Goal: Task Accomplishment & Management: Manage account settings

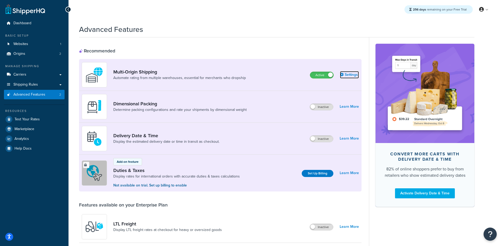
click at [353, 74] on link "Settings" at bounding box center [349, 74] width 19 height 7
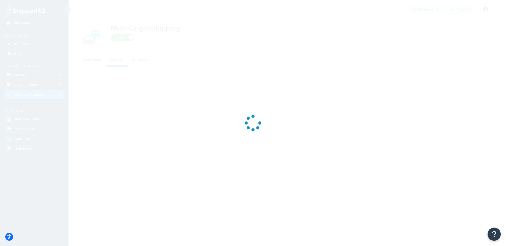
select select "false"
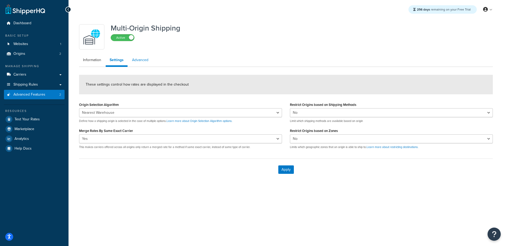
click at [138, 55] on link "Advanced" at bounding box center [140, 60] width 24 height 11
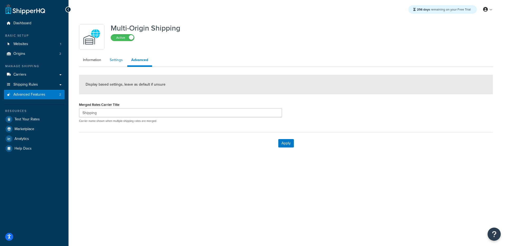
click at [117, 63] on link "Settings" at bounding box center [116, 60] width 21 height 11
select select "false"
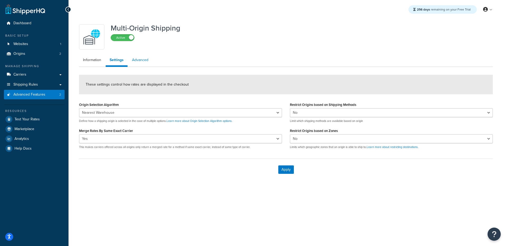
click at [132, 61] on link "Advanced" at bounding box center [140, 60] width 24 height 11
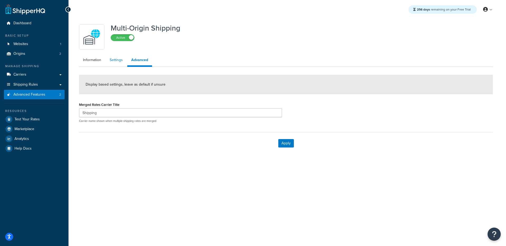
click at [114, 60] on link "Settings" at bounding box center [116, 60] width 21 height 11
select select "false"
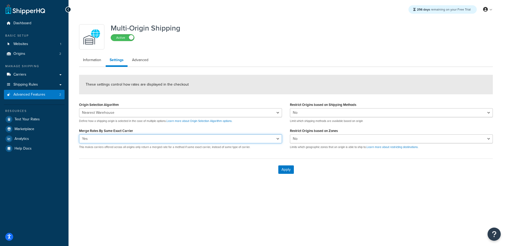
click at [92, 140] on select "Yes No" at bounding box center [180, 138] width 203 height 9
select select "false"
click at [79, 134] on select "Yes No" at bounding box center [180, 138] width 203 height 9
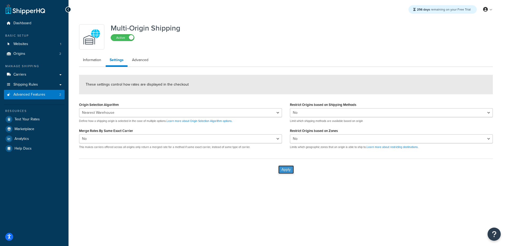
click at [289, 172] on button "Apply" at bounding box center [286, 169] width 16 height 8
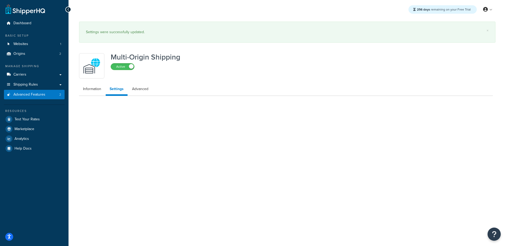
select select "false"
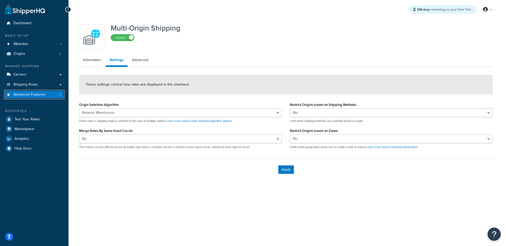
click at [50, 95] on link "Advanced Features 2" at bounding box center [34, 95] width 61 height 10
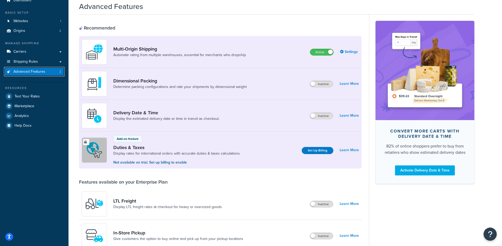
scroll to position [23, 0]
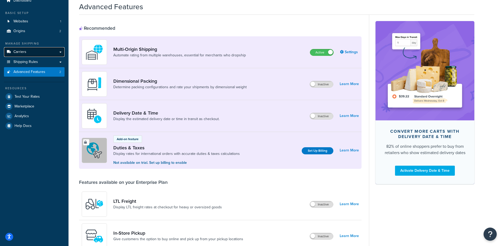
click at [38, 53] on link "Carriers" at bounding box center [34, 52] width 61 height 10
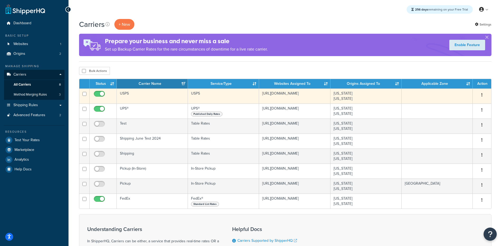
click at [97, 94] on input "checkbox" at bounding box center [100, 95] width 14 height 7
checkbox input "false"
